Goal: Task Accomplishment & Management: Use online tool/utility

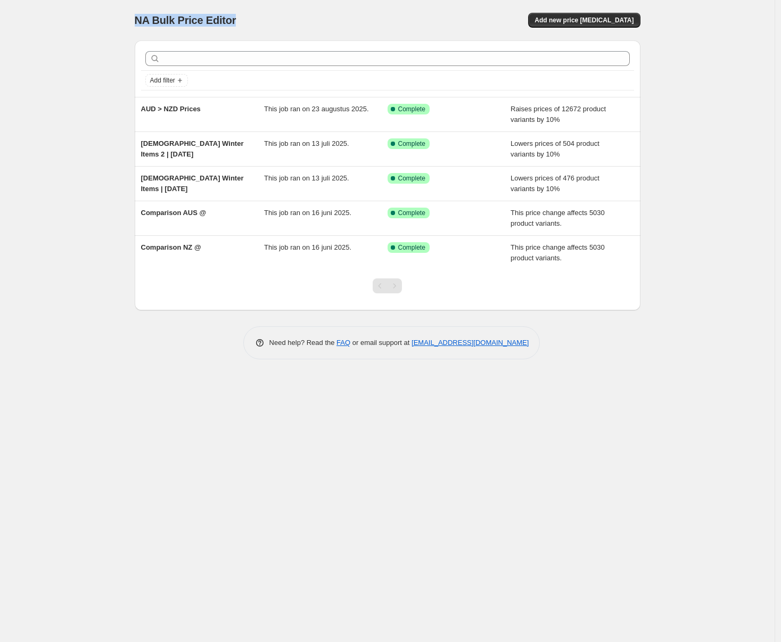
drag, startPoint x: 121, startPoint y: 20, endPoint x: 258, endPoint y: 15, distance: 137.4
click at [258, 15] on div "NA Bulk Price Editor. This page is ready NA Bulk Price Editor Add new price cha…" at bounding box center [387, 321] width 775 height 642
click at [262, 16] on div "NA Bulk Price Editor" at bounding box center [256, 20] width 243 height 15
drag, startPoint x: 130, startPoint y: 18, endPoint x: 256, endPoint y: 23, distance: 126.3
click at [256, 23] on div "NA Bulk Price Editor. This page is ready NA Bulk Price Editor Add new price cha…" at bounding box center [387, 321] width 775 height 642
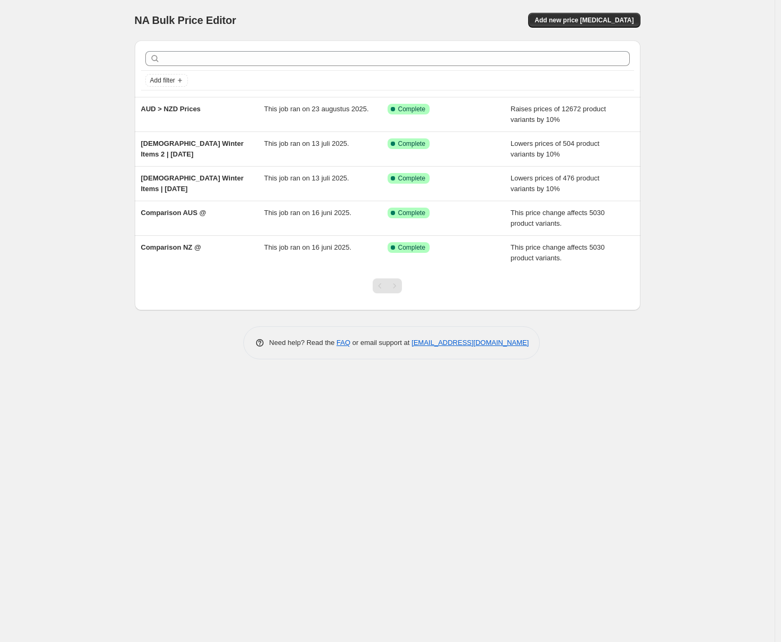
drag, startPoint x: 256, startPoint y: 23, endPoint x: 224, endPoint y: 35, distance: 34.7
click at [256, 23] on div "NA Bulk Price Editor" at bounding box center [256, 20] width 243 height 15
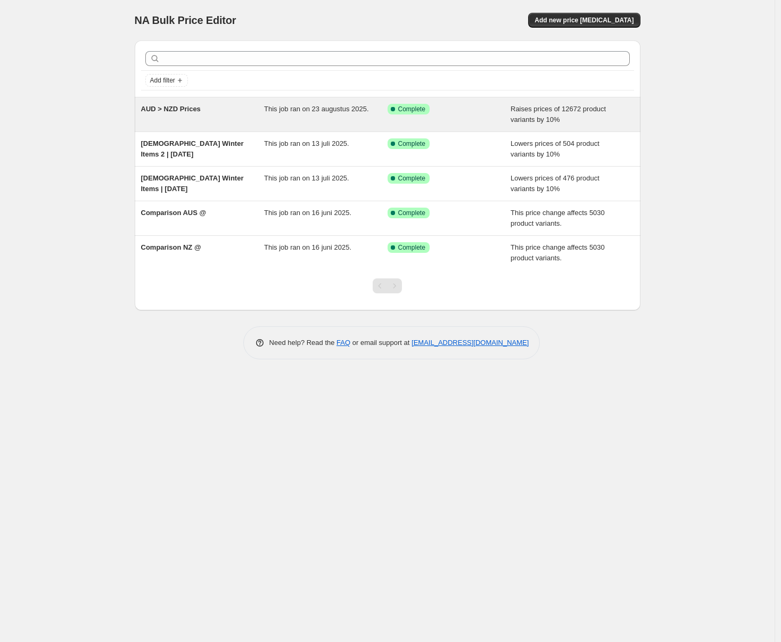
click at [218, 107] on div "AUD > NZD Prices" at bounding box center [203, 114] width 124 height 21
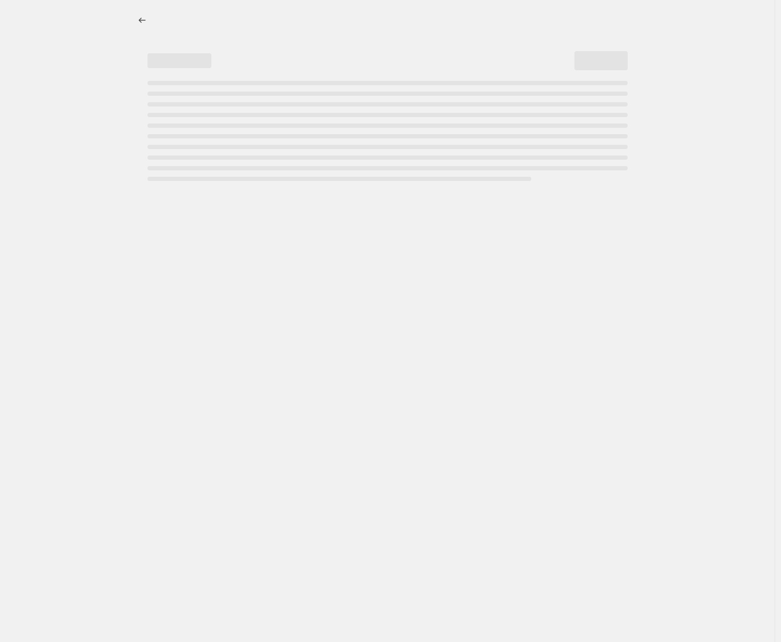
select select "percentage"
select select "no_change"
select select "collection"
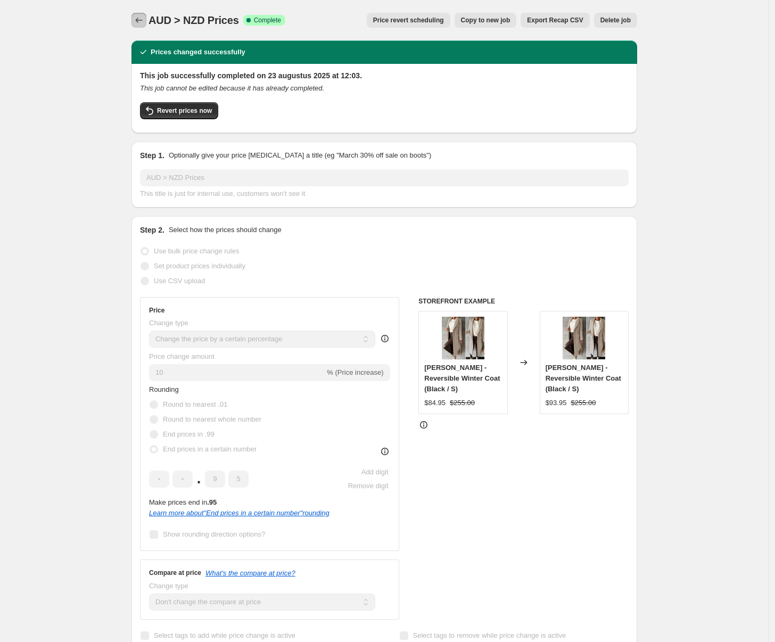
drag, startPoint x: 149, startPoint y: 24, endPoint x: 196, endPoint y: 22, distance: 46.9
click at [196, 22] on div "AUD > NZD Prices Success Complete Complete Price revert scheduling Copy to new …" at bounding box center [384, 20] width 506 height 15
click at [196, 22] on span "AUD > NZD Prices" at bounding box center [194, 20] width 90 height 12
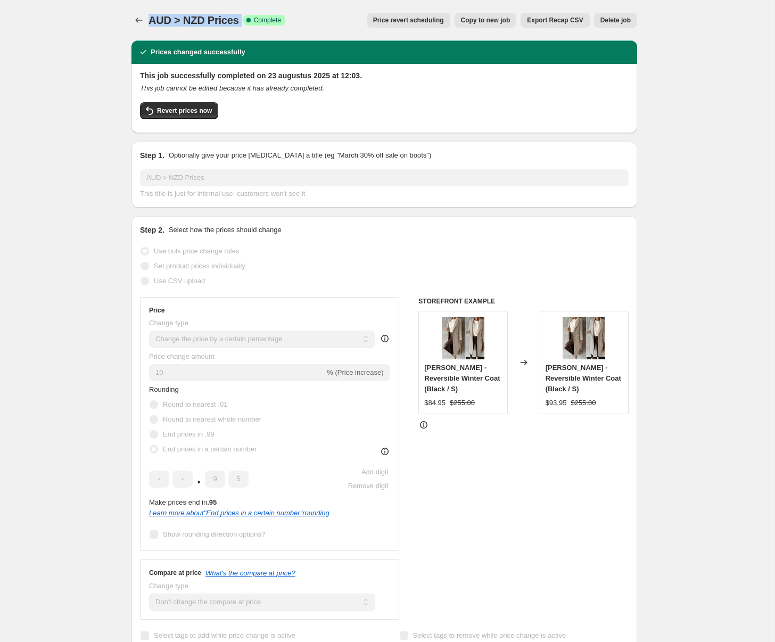
click at [204, 39] on div "AUD > NZD Prices. This page is ready AUD > NZD Prices Success Complete Complete…" at bounding box center [384, 20] width 506 height 40
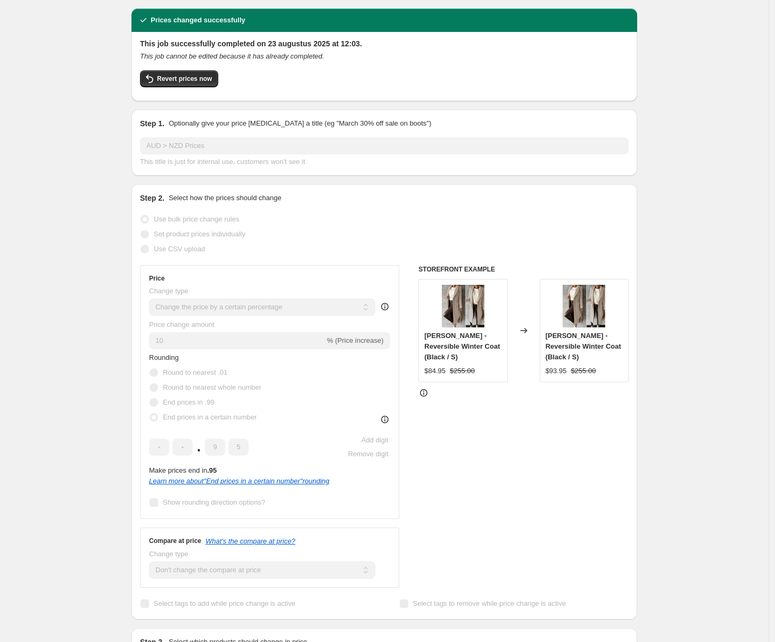
scroll to position [3, 0]
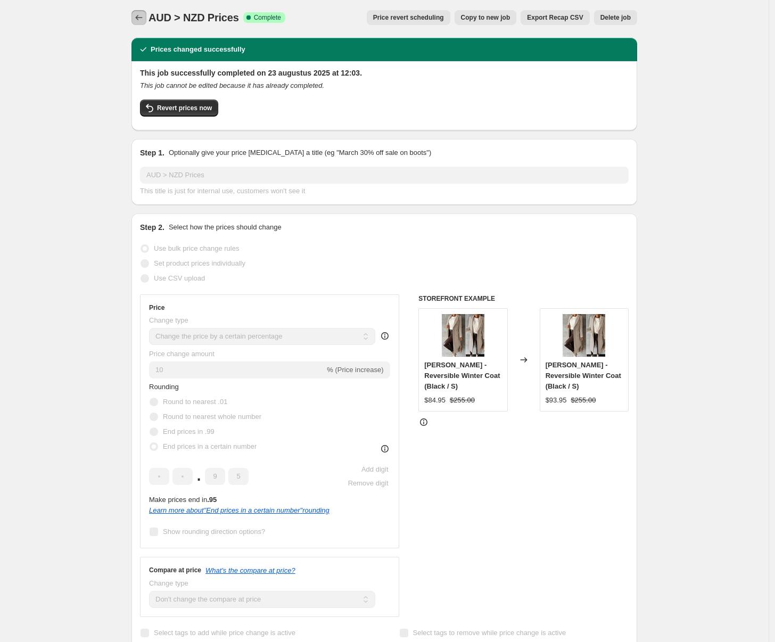
click at [144, 19] on icon "Price change jobs" at bounding box center [139, 17] width 11 height 11
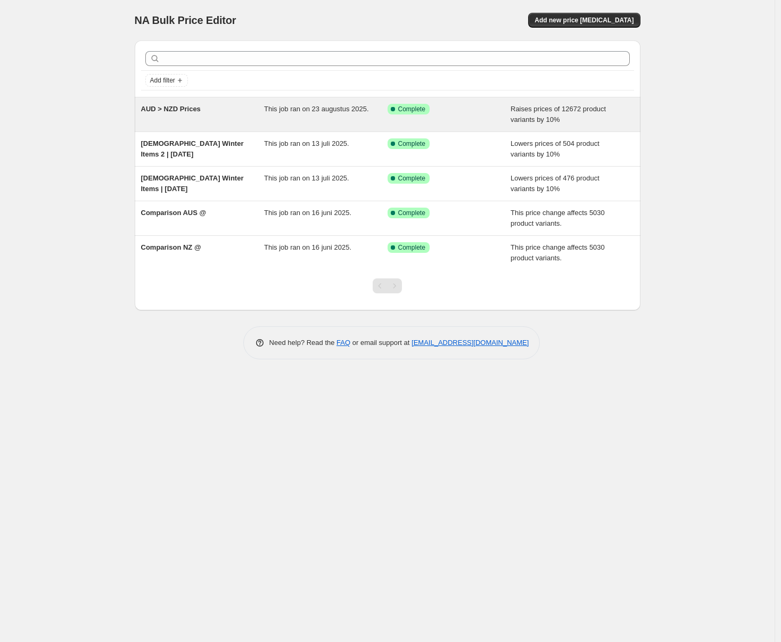
click at [392, 127] on div "AUD > NZD Prices This job ran on 23 augustus 2025. Success Complete Complete Ra…" at bounding box center [388, 114] width 506 height 34
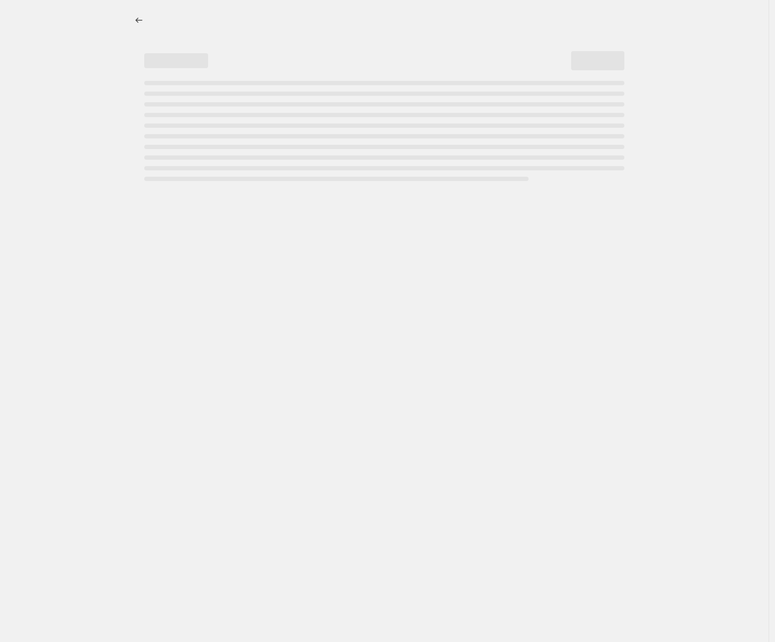
select select "percentage"
select select "no_change"
select select "collection"
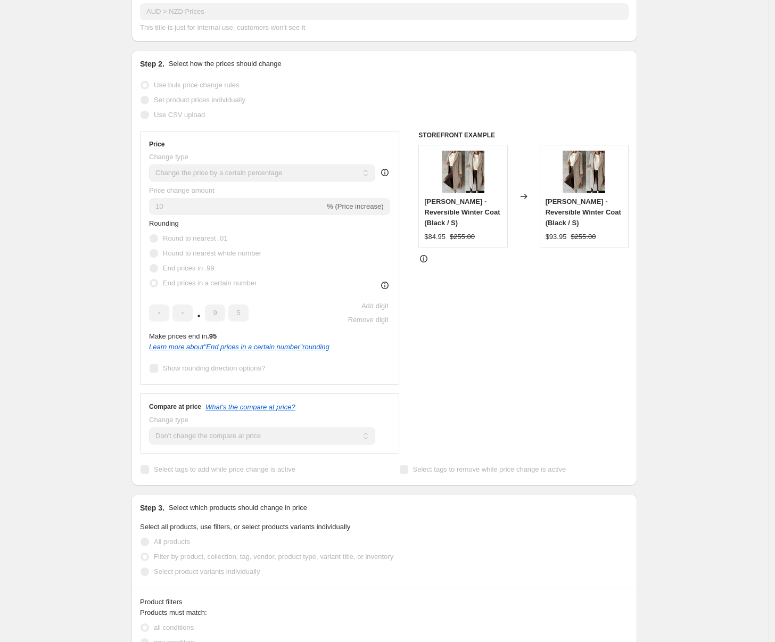
scroll to position [186, 0]
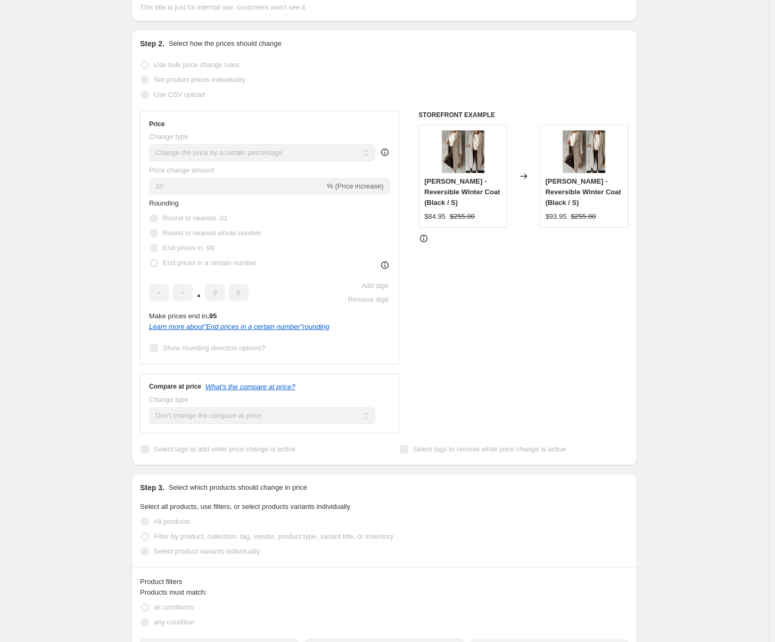
click at [291, 421] on div "Compare at price What's the compare at price? Change type Change the compare at…" at bounding box center [269, 403] width 259 height 60
click at [367, 421] on div "Prices changed successfully This job successfully completed on 23 augustus 2025…" at bounding box center [380, 464] width 514 height 1237
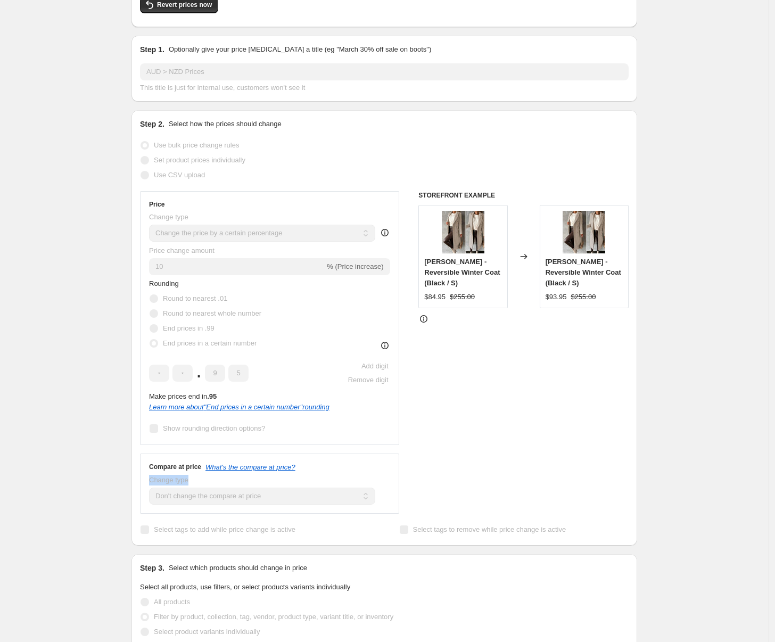
scroll to position [0, 0]
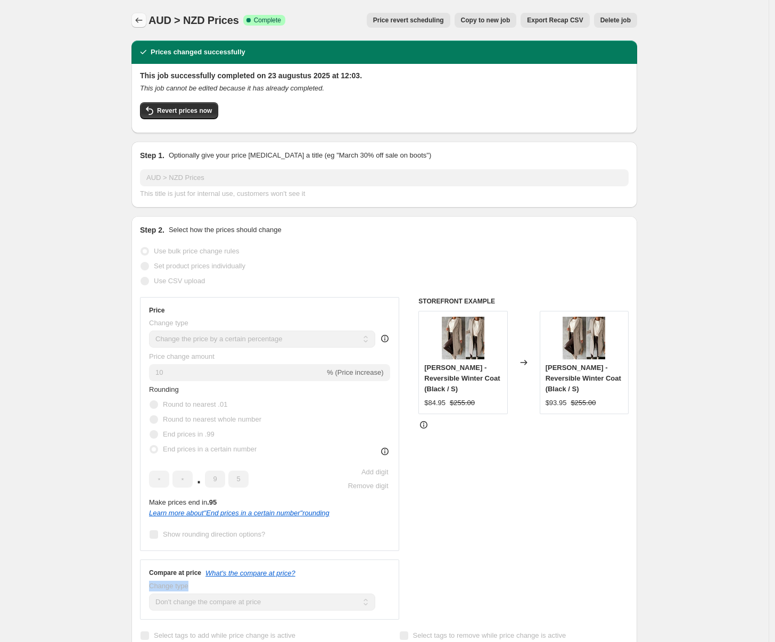
click at [146, 19] on button "Price change jobs" at bounding box center [138, 20] width 15 height 15
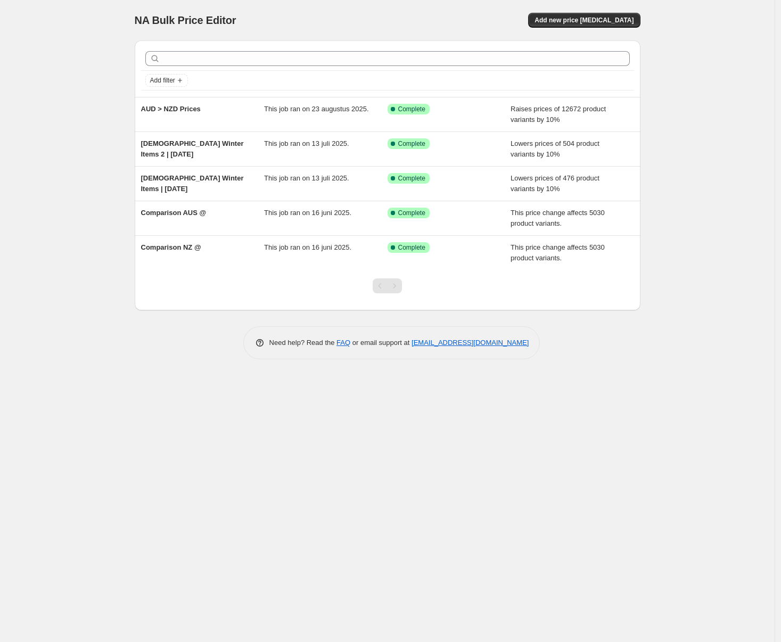
click at [621, 9] on div "NA Bulk Price Editor. This page is ready NA Bulk Price Editor Add new price cha…" at bounding box center [388, 20] width 506 height 40
click at [620, 16] on span "Add new price change job" at bounding box center [583, 20] width 99 height 9
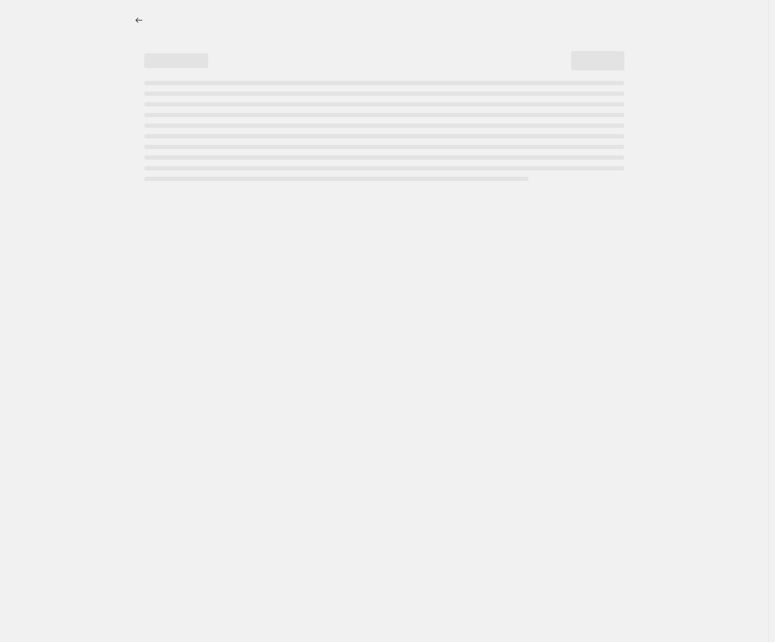
select select "percentage"
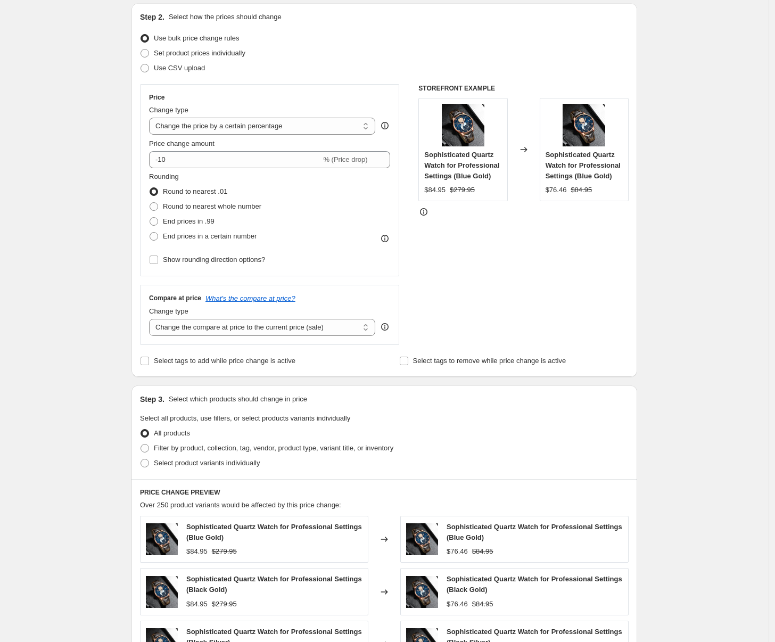
scroll to position [150, 0]
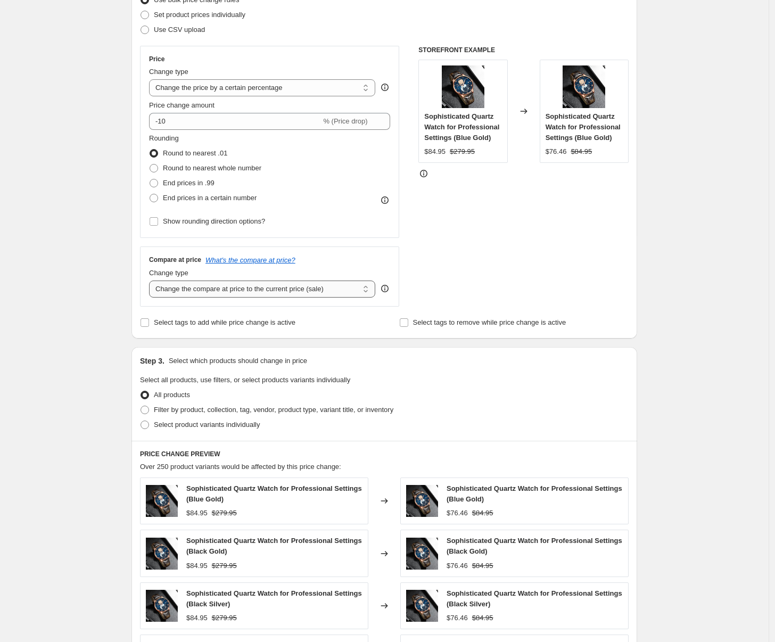
click at [218, 294] on select "Change the compare at price to the current price (sale) Change the compare at p…" at bounding box center [262, 289] width 226 height 17
click at [152, 281] on select "Change the compare at price to the current price (sale) Change the compare at p…" at bounding box center [262, 289] width 226 height 17
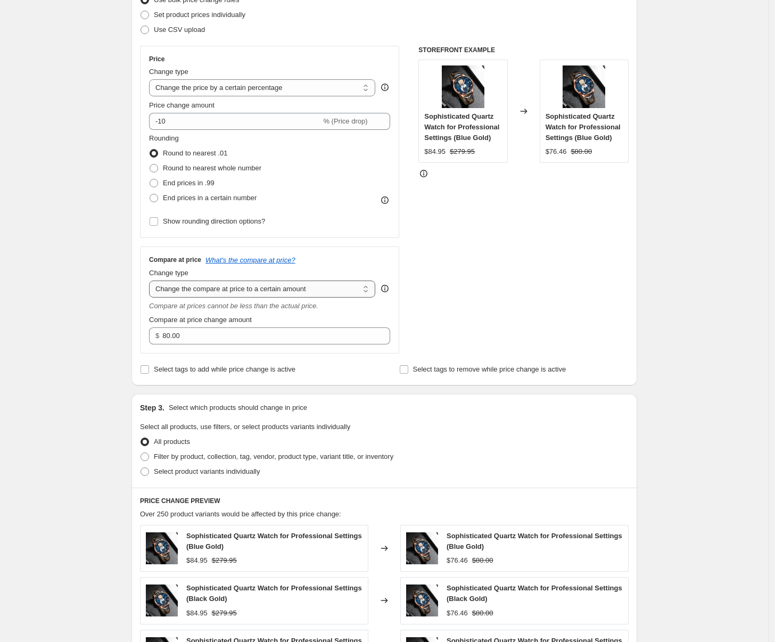
click at [268, 289] on select "Change the compare at price to the current price (sale) Change the compare at p…" at bounding box center [262, 289] width 226 height 17
select select "by"
click at [152, 281] on select "Change the compare at price to the current price (sale) Change the compare at p…" at bounding box center [262, 289] width 226 height 17
type input "-10.00"
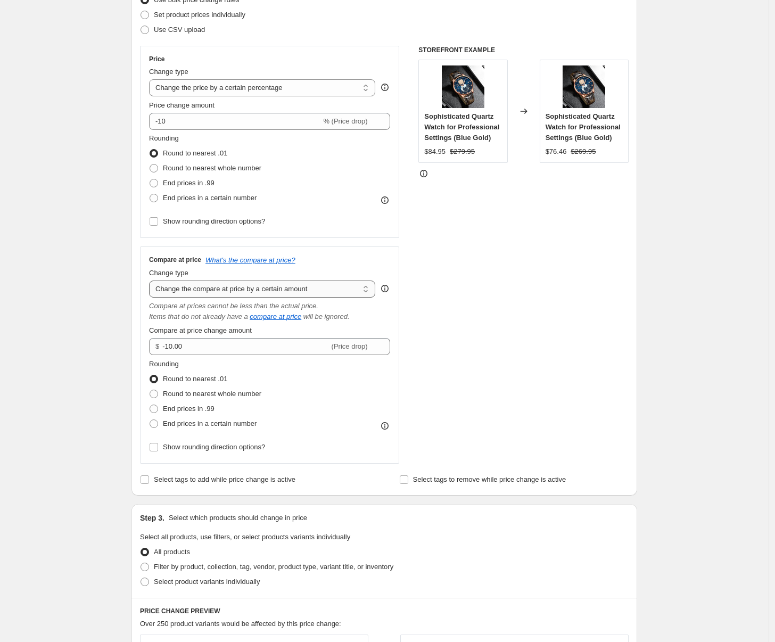
click at [267, 294] on select "Change the compare at price to the current price (sale) Change the compare at p…" at bounding box center [262, 289] width 226 height 17
select select "percentage"
click at [152, 281] on select "Change the compare at price to the current price (sale) Change the compare at p…" at bounding box center [262, 289] width 226 height 17
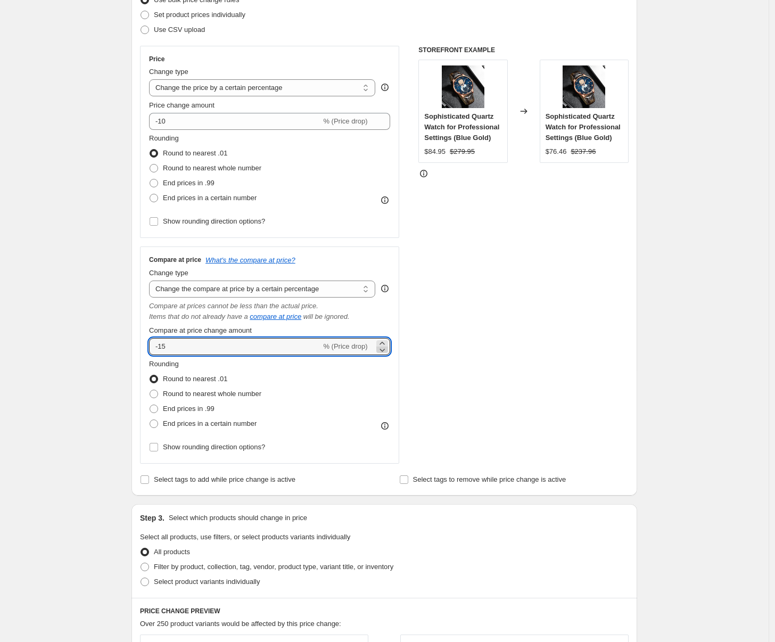
click at [382, 348] on icon at bounding box center [382, 349] width 11 height 11
click at [383, 348] on icon at bounding box center [382, 349] width 11 height 11
drag, startPoint x: 383, startPoint y: 348, endPoint x: 386, endPoint y: 343, distance: 6.1
click at [383, 348] on icon at bounding box center [382, 349] width 11 height 11
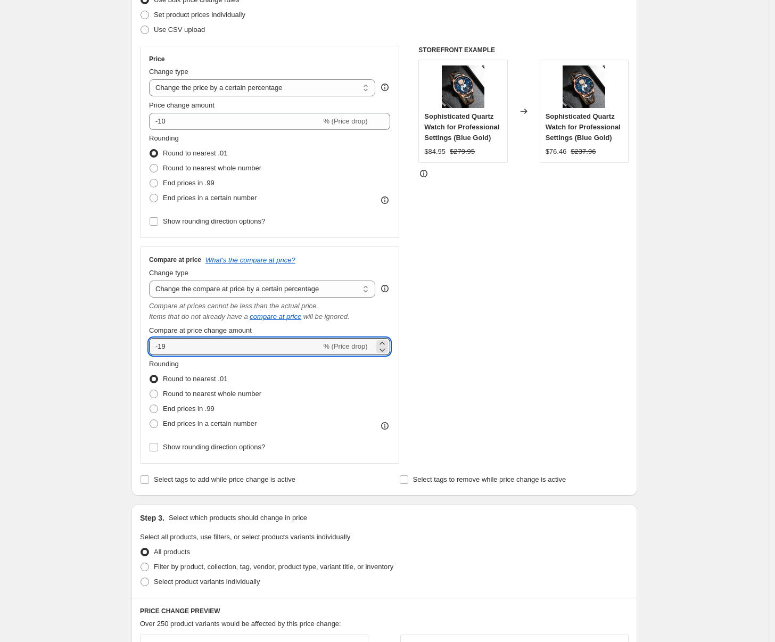
click at [390, 337] on div "Compare at price change amount -19 % (Price drop)" at bounding box center [269, 340] width 241 height 30
click at [386, 341] on icon at bounding box center [382, 343] width 11 height 11
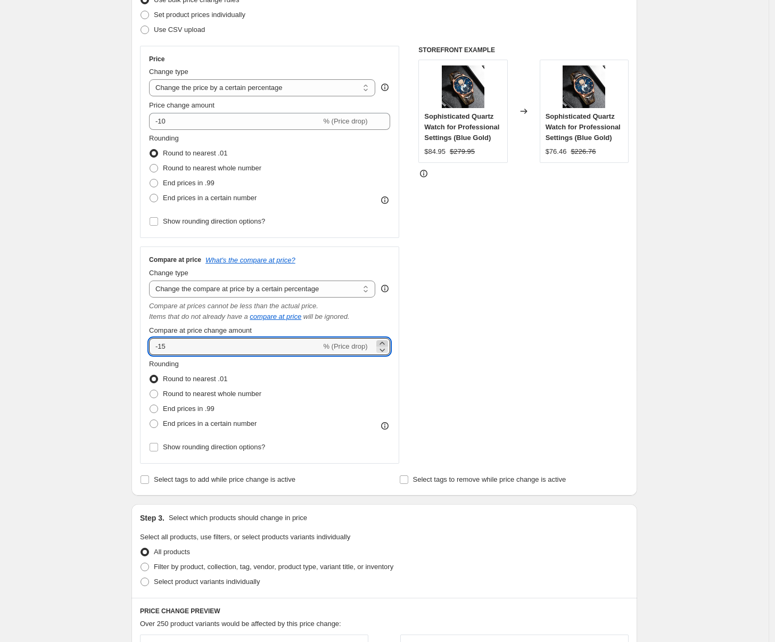
click at [386, 341] on icon at bounding box center [382, 343] width 11 height 11
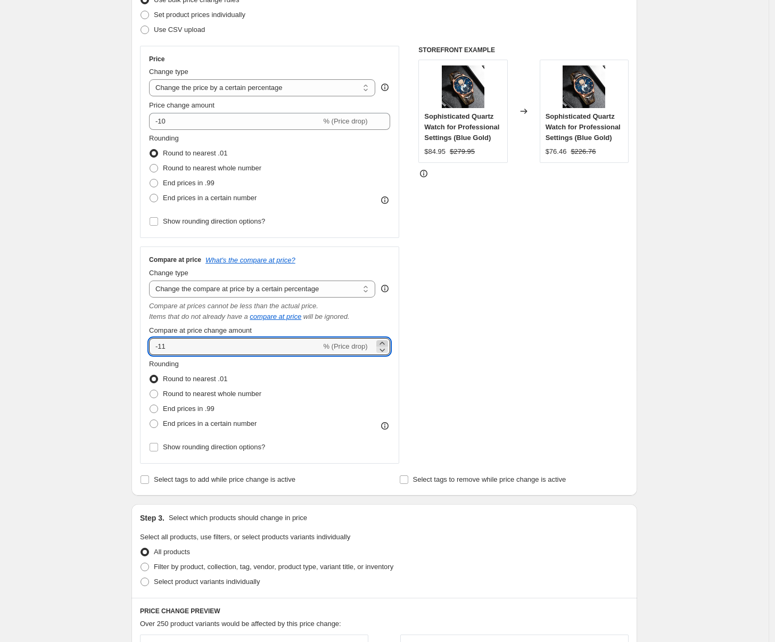
type input "-10"
click at [205, 394] on span "Round to nearest whole number" at bounding box center [212, 394] width 98 height 8
click at [150, 390] on input "Round to nearest whole number" at bounding box center [150, 390] width 1 height 1
radio input "true"
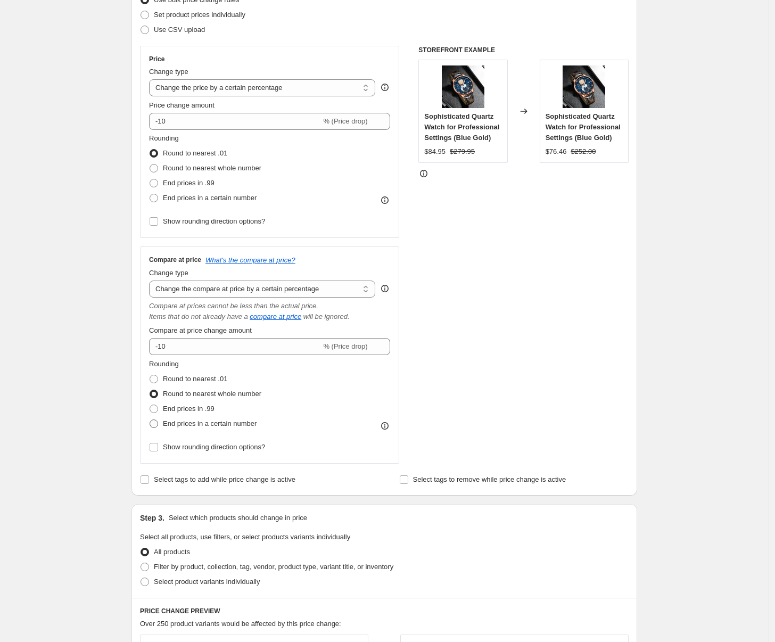
click at [197, 422] on span "End prices in a certain number" at bounding box center [210, 423] width 94 height 8
click at [150, 420] on input "End prices in a certain number" at bounding box center [150, 419] width 1 height 1
radio input "true"
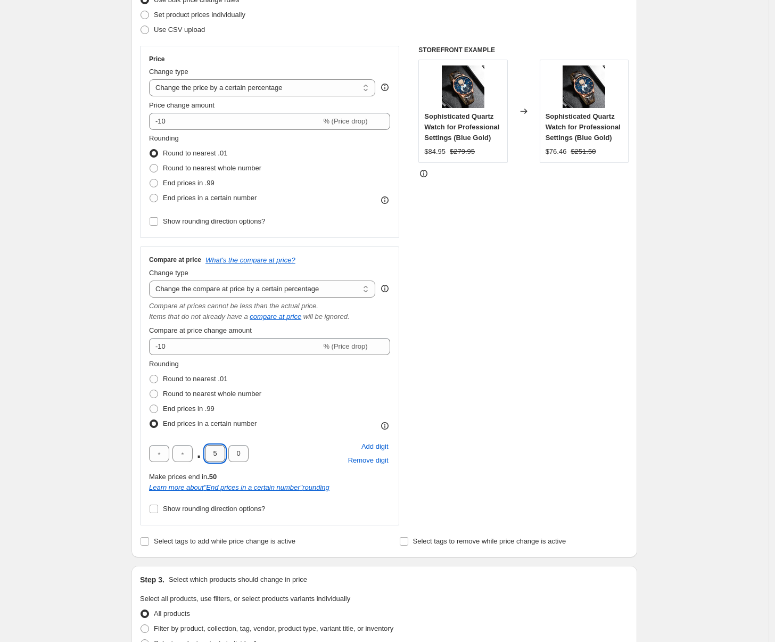
click at [219, 454] on input "5" at bounding box center [215, 453] width 20 height 17
type input "9"
click at [252, 454] on div ". 9 0 Add digit Remove digit" at bounding box center [269, 454] width 241 height 28
click at [245, 454] on input "0" at bounding box center [238, 453] width 20 height 17
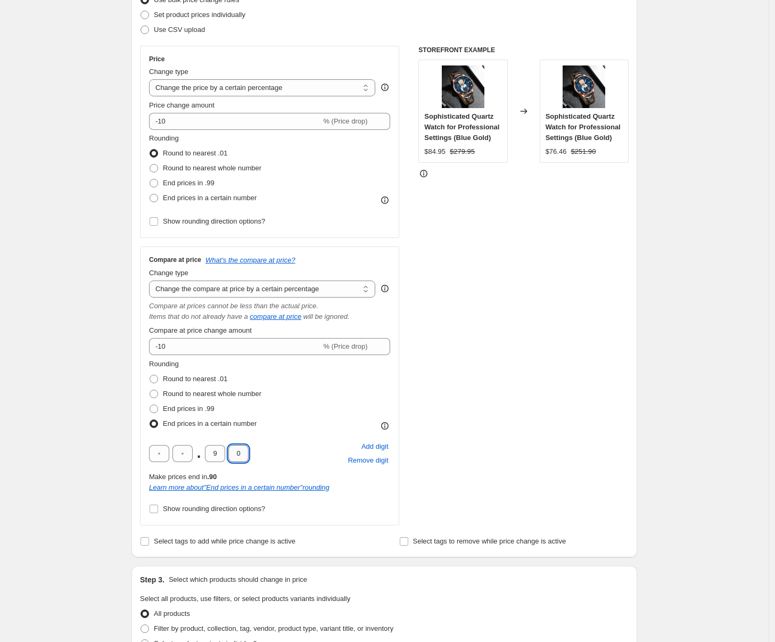
click at [245, 454] on input "0" at bounding box center [238, 453] width 20 height 17
type input "5"
click at [282, 444] on div ". 9 5 Add digit Remove digit" at bounding box center [269, 454] width 241 height 28
drag, startPoint x: 188, startPoint y: 451, endPoint x: 204, endPoint y: 454, distance: 15.7
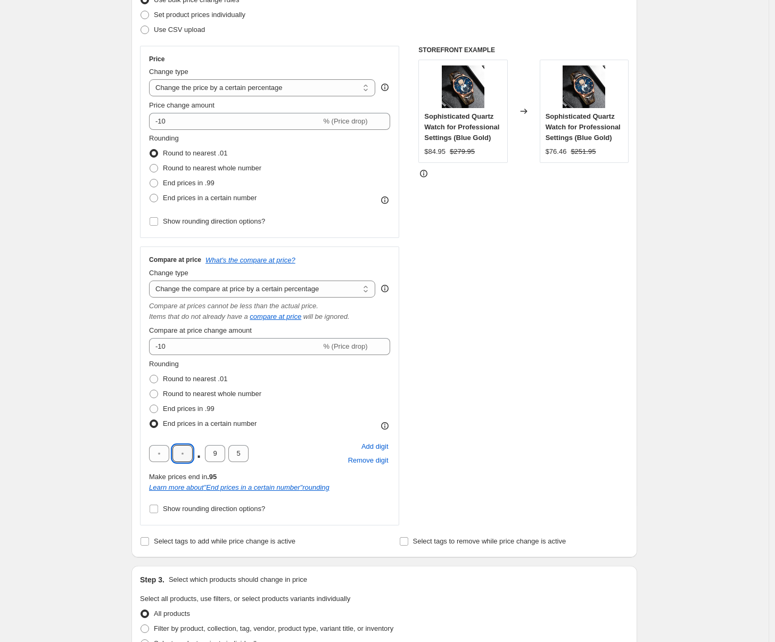
click at [188, 451] on input "text" at bounding box center [182, 453] width 20 height 17
type input "9"
click at [83, 385] on div "Create new price change job. This page is ready Create new price change job Dra…" at bounding box center [384, 498] width 769 height 1297
drag, startPoint x: 201, startPoint y: 201, endPoint x: 205, endPoint y: 212, distance: 12.3
click at [201, 201] on span "End prices in a certain number" at bounding box center [210, 198] width 94 height 8
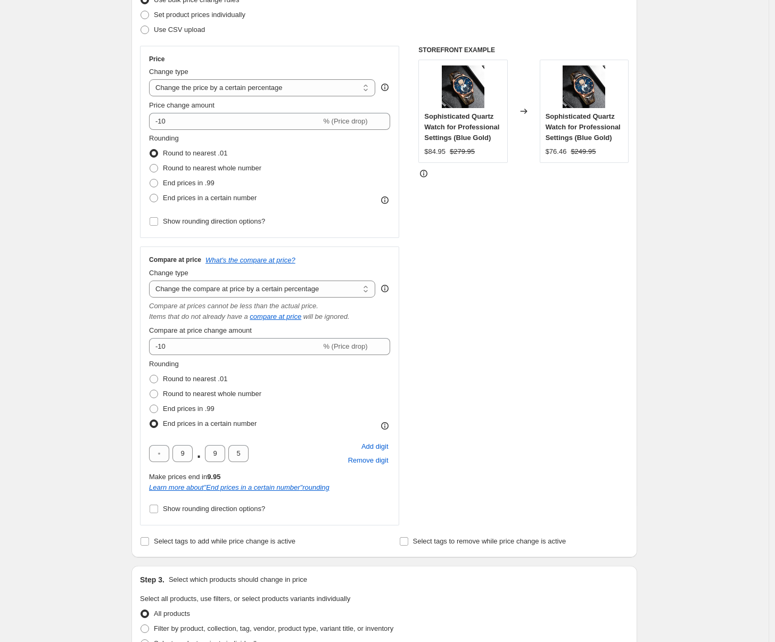
click at [150, 194] on input "End prices in a certain number" at bounding box center [150, 194] width 1 height 1
radio input "true"
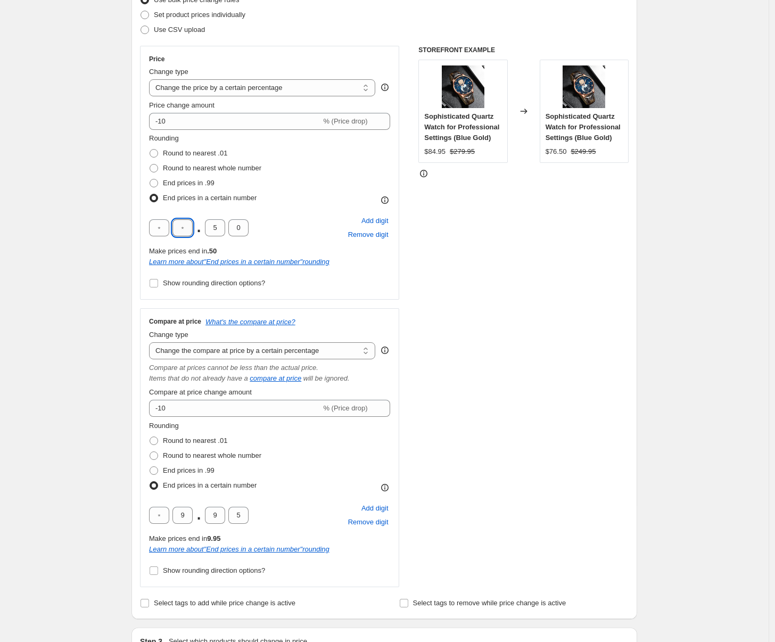
click at [188, 226] on input "text" at bounding box center [182, 227] width 20 height 17
type input "9"
type input "5"
click at [61, 218] on div "Create new price change job. This page is ready Create new price change job Dra…" at bounding box center [384, 529] width 769 height 1359
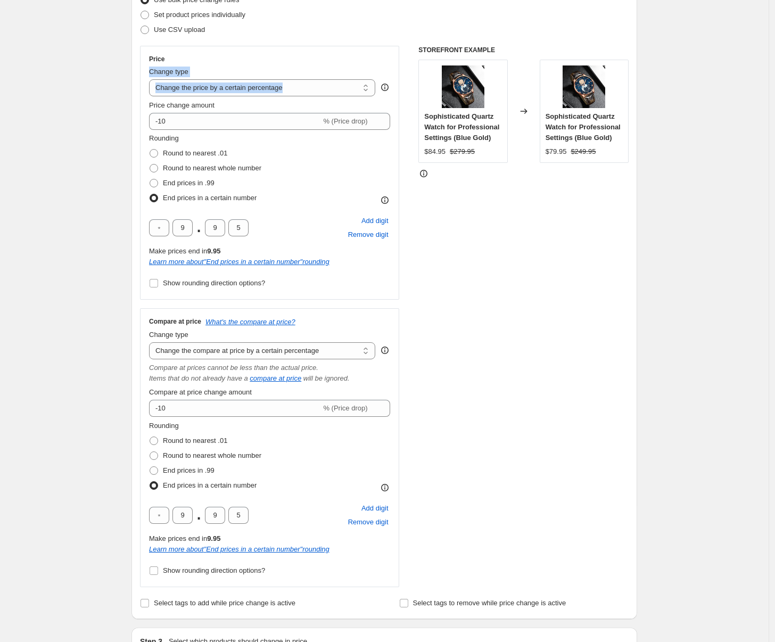
drag, startPoint x: 126, startPoint y: 72, endPoint x: 124, endPoint y: 119, distance: 46.9
click at [124, 119] on div "Create new price change job. This page is ready Create new price change job Dra…" at bounding box center [384, 529] width 531 height 1359
drag, startPoint x: 124, startPoint y: 119, endPoint x: 122, endPoint y: 182, distance: 62.3
click at [122, 126] on div "Create new price change job. This page is ready Create new price change job Dra…" at bounding box center [384, 529] width 531 height 1359
